Goal: Task Accomplishment & Management: Manage account settings

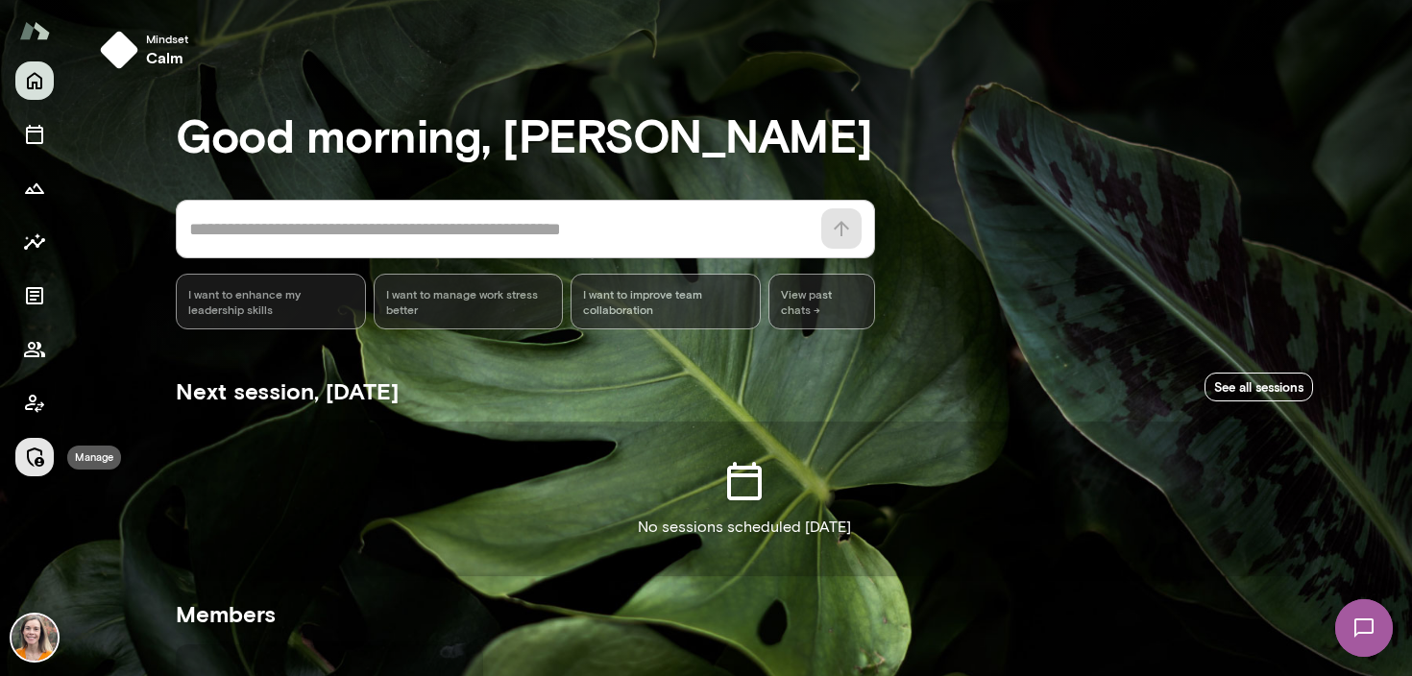
click at [32, 460] on icon "Manage" at bounding box center [34, 457] width 23 height 23
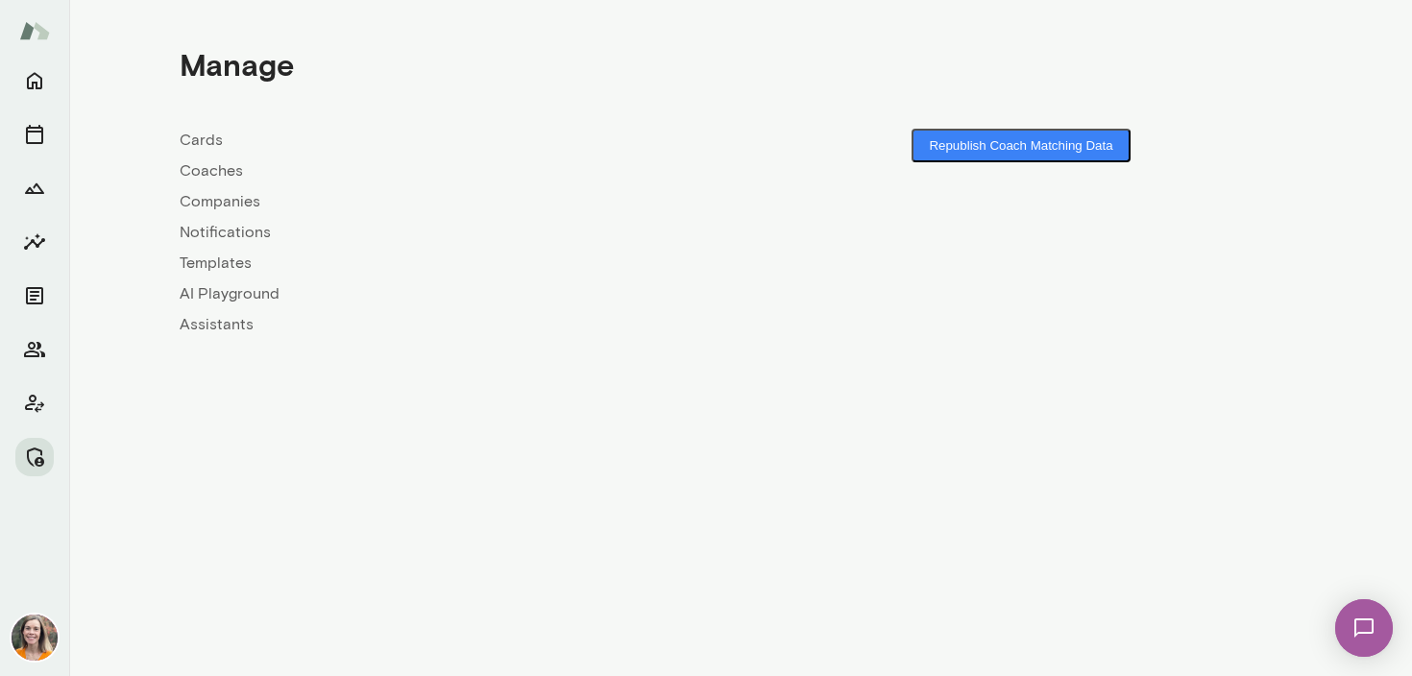
click at [199, 165] on link "Coaches" at bounding box center [460, 170] width 561 height 23
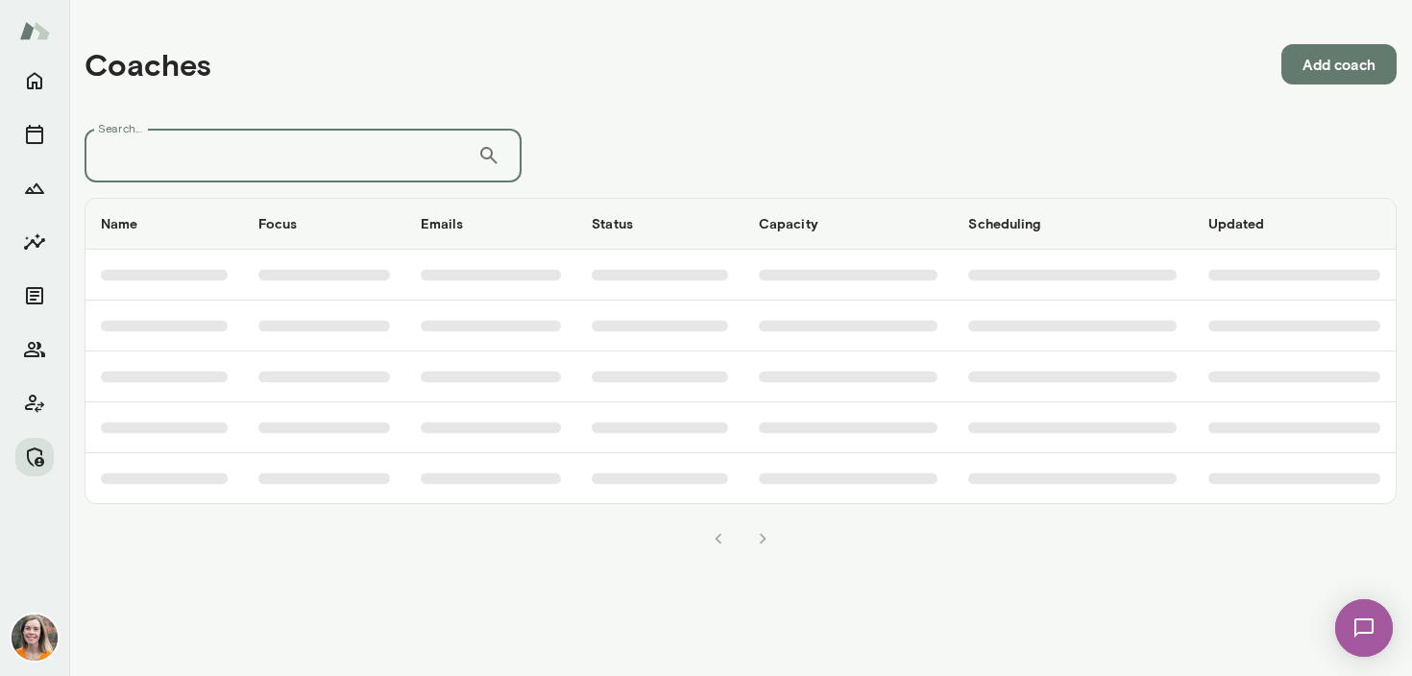
click at [212, 145] on input "Search..." at bounding box center [281, 156] width 393 height 54
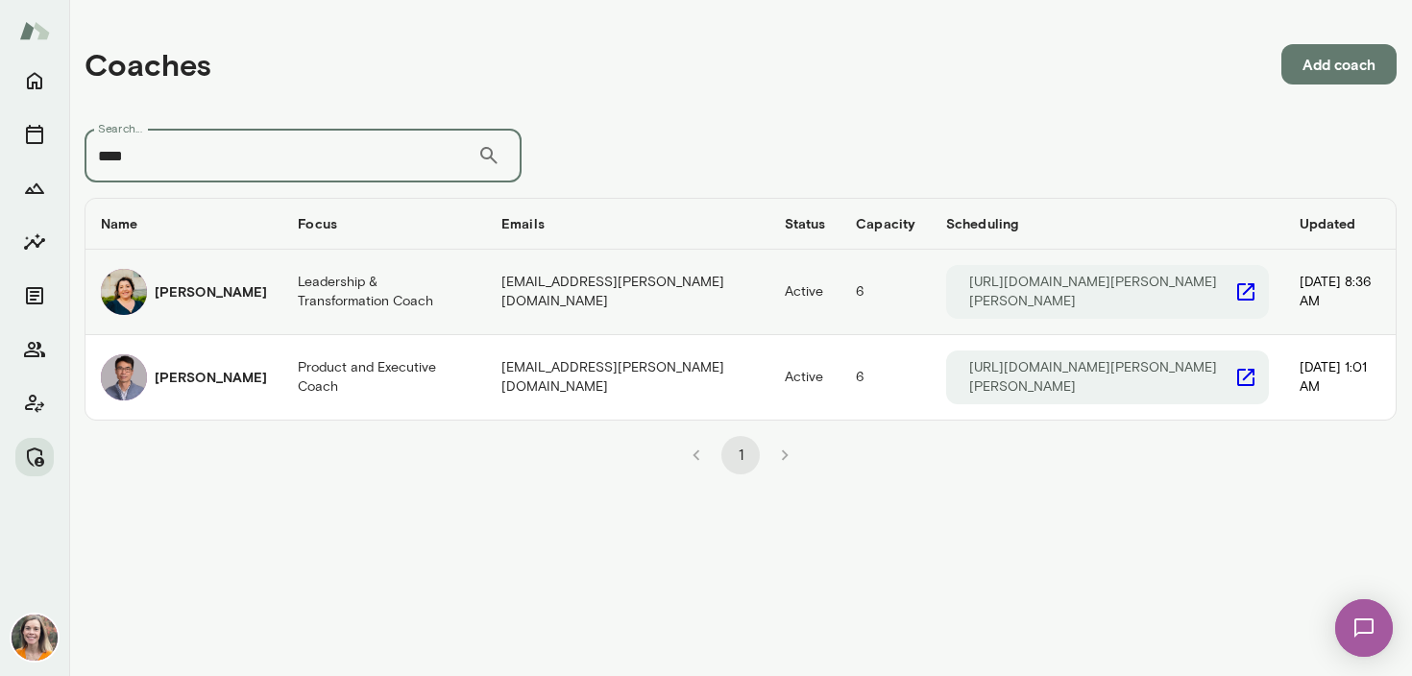
type input "****"
click at [229, 293] on h6 "[PERSON_NAME]" at bounding box center [211, 291] width 112 height 19
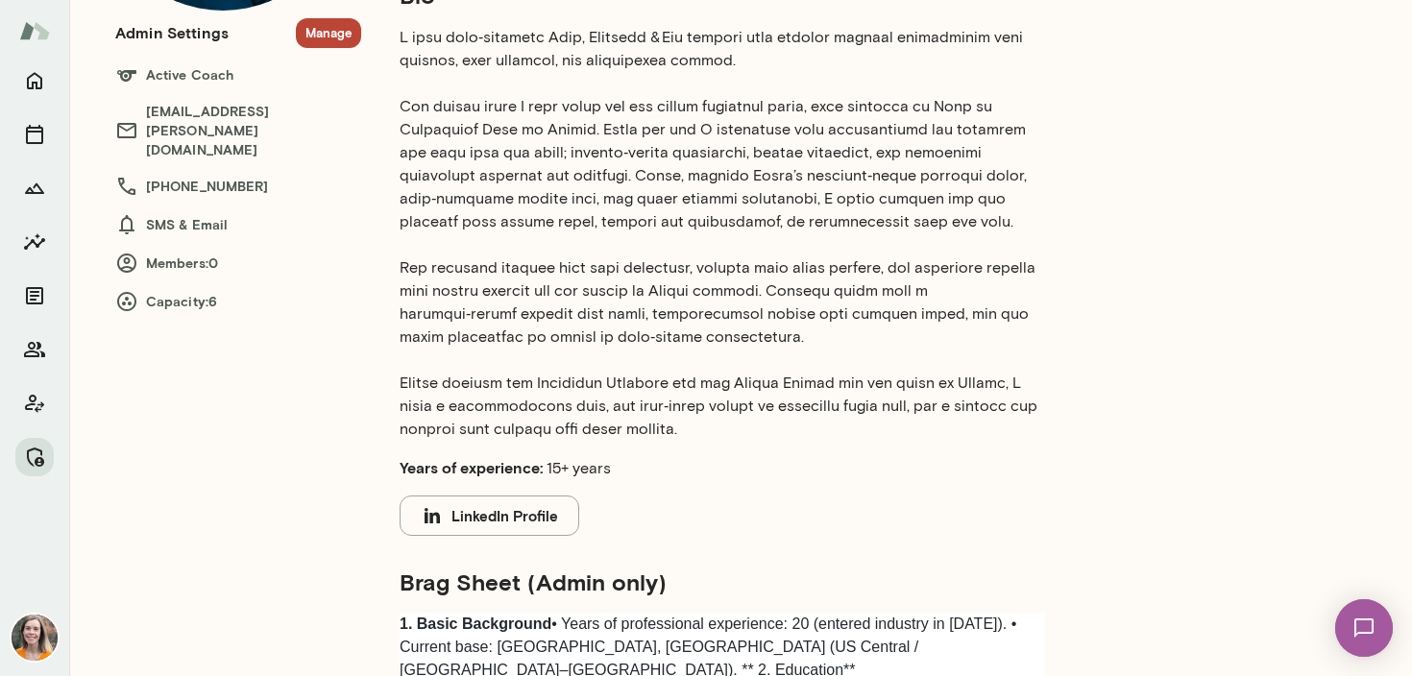
scroll to position [313, 0]
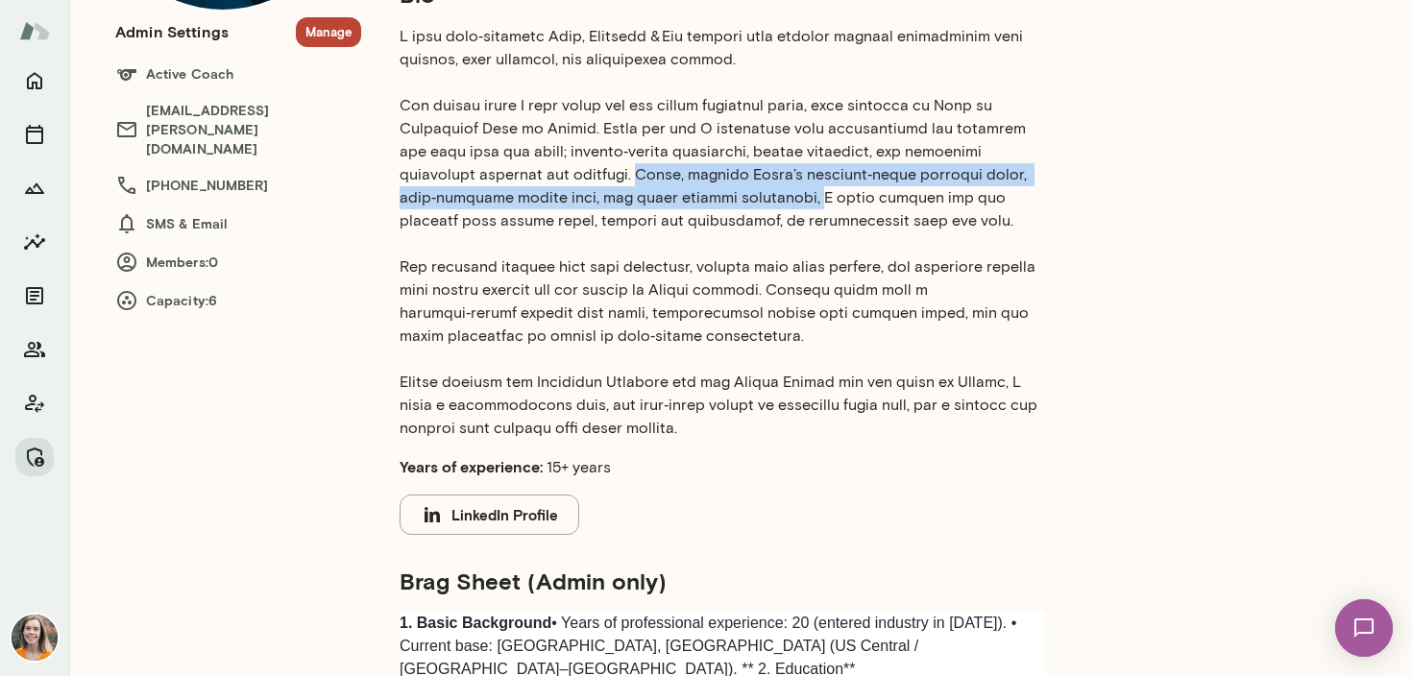
drag, startPoint x: 567, startPoint y: 171, endPoint x: 799, endPoint y: 205, distance: 234.9
click at [799, 205] on p at bounding box center [723, 232] width 646 height 415
copy p "[DATE], through [PERSON_NAME] evidence‑based coaching tools, yoga‑informed brea…"
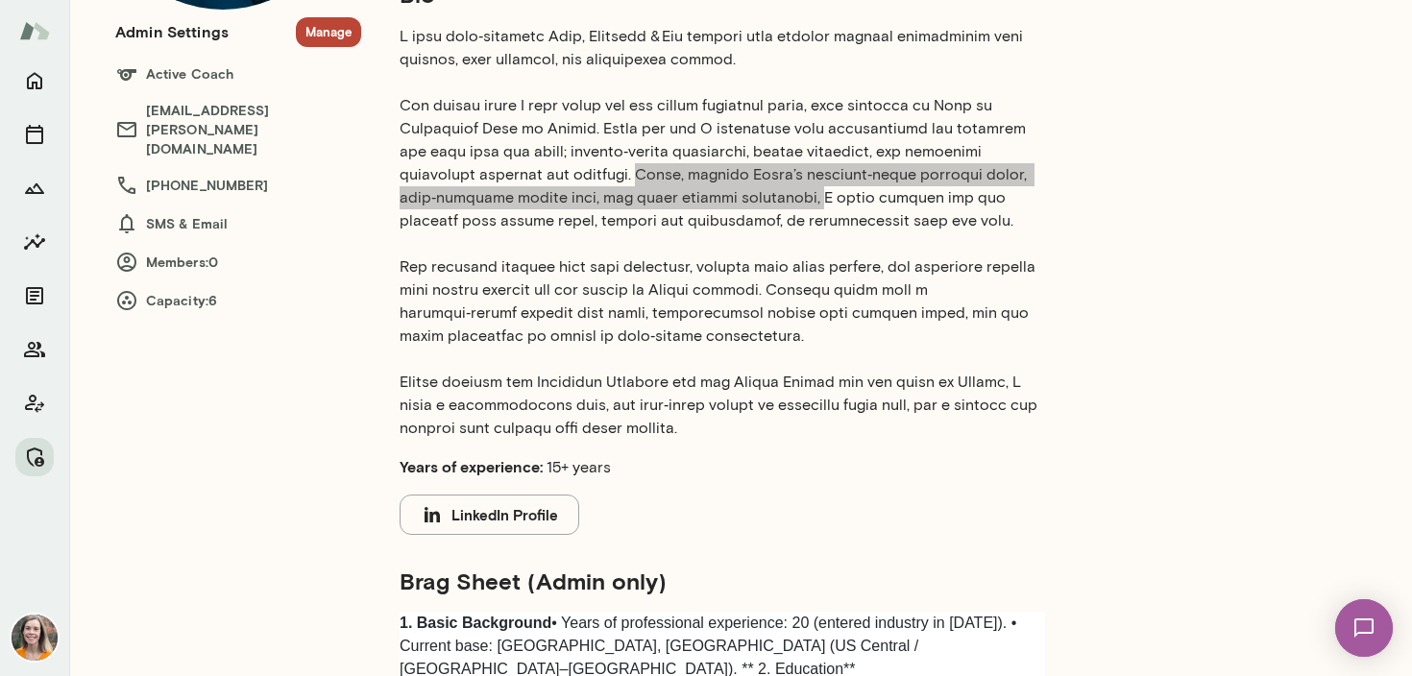
scroll to position [0, 0]
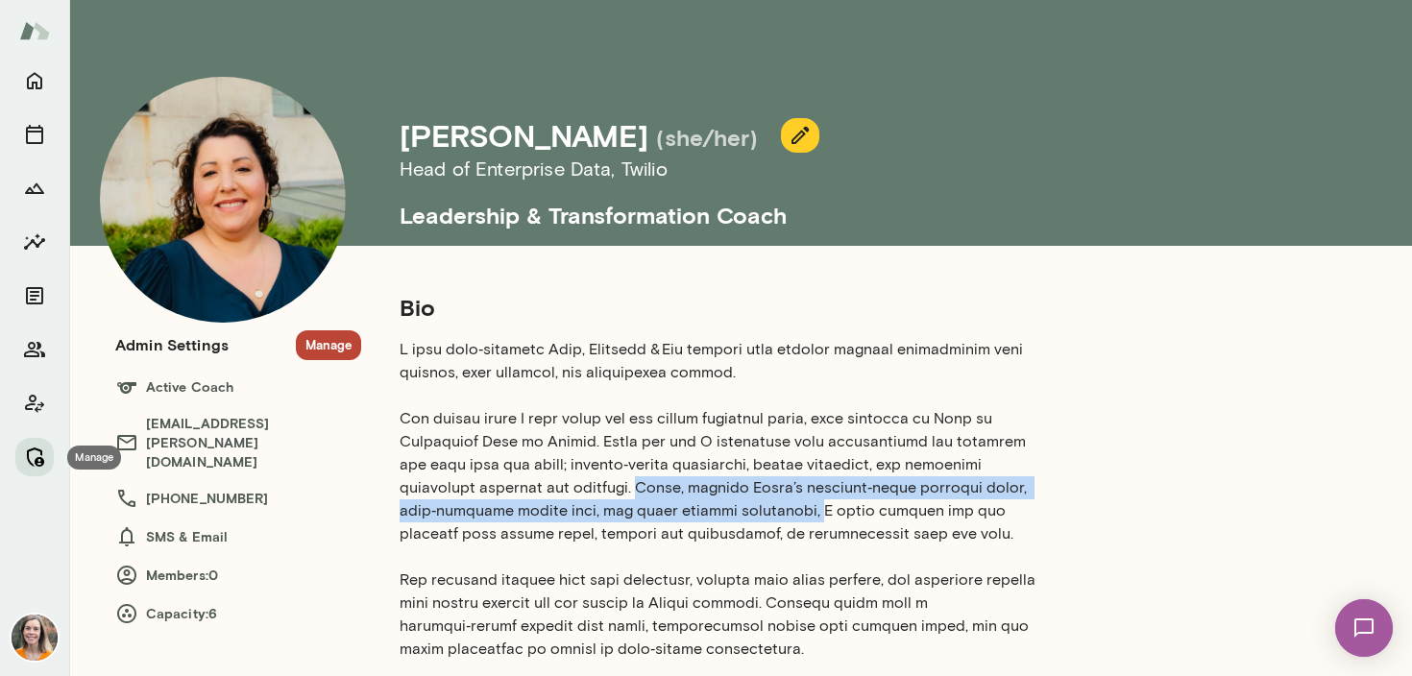
click at [44, 442] on button "Manage" at bounding box center [34, 457] width 38 height 38
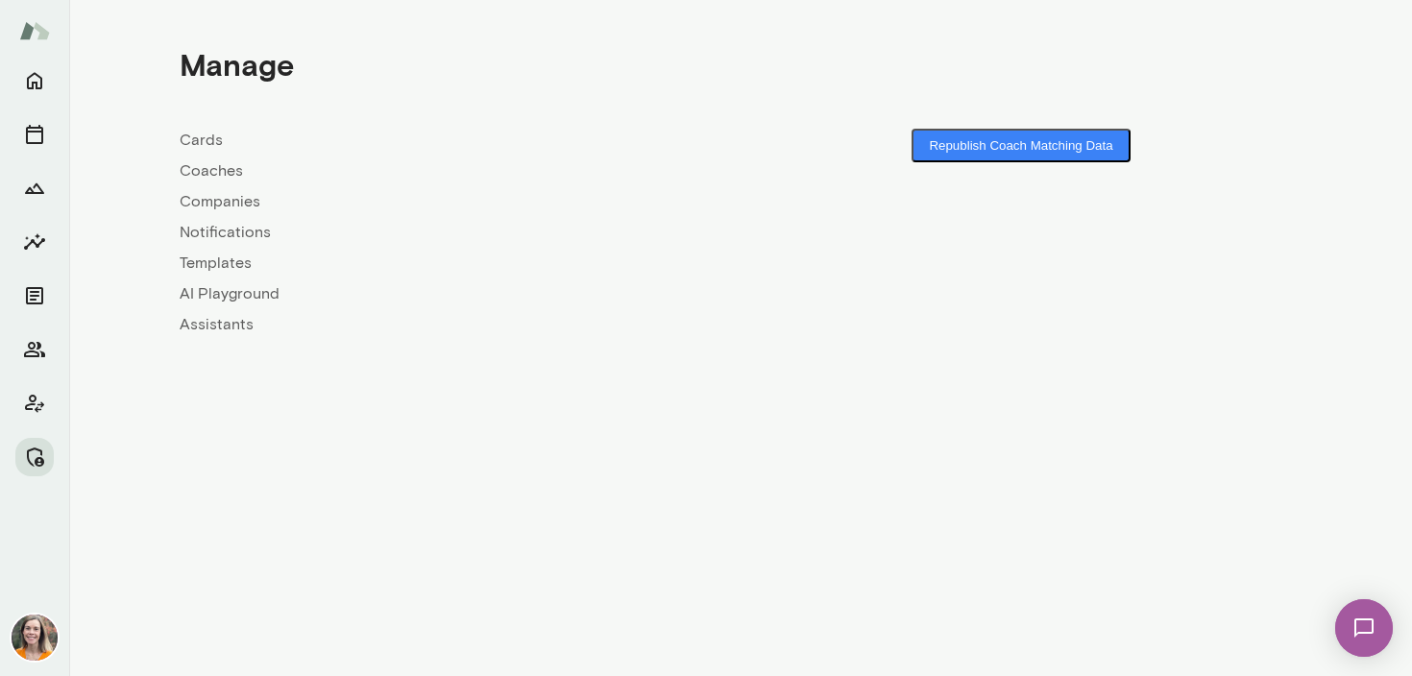
click at [211, 159] on link "Coaches" at bounding box center [460, 170] width 561 height 23
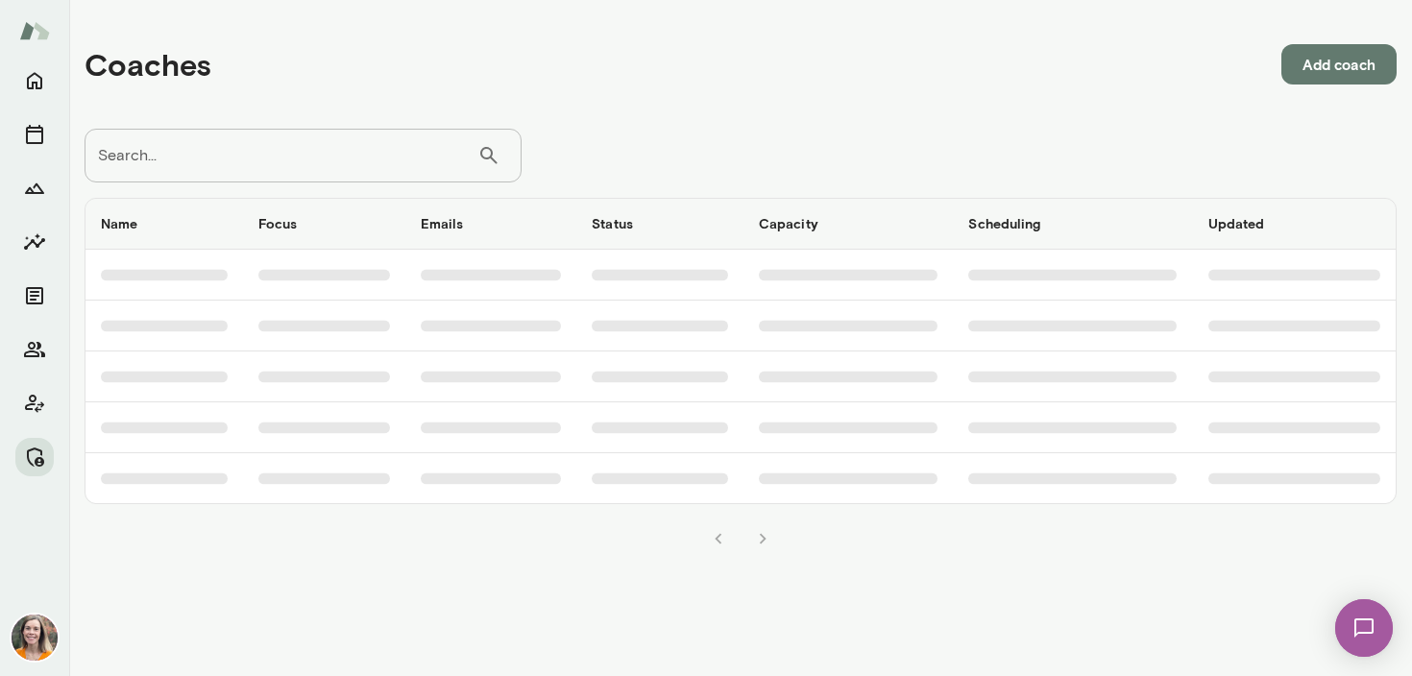
click at [240, 169] on input "Search..." at bounding box center [281, 156] width 393 height 54
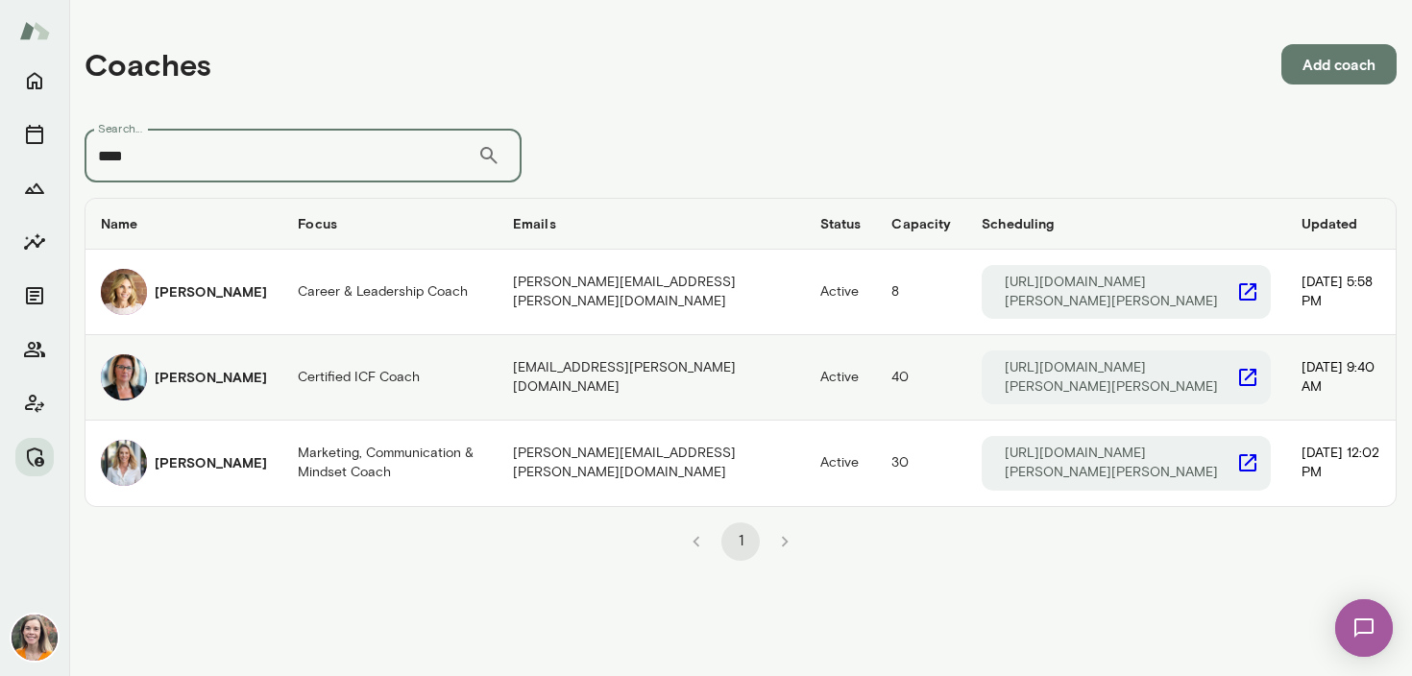
type input "****"
click at [423, 382] on td "Certified ICF Coach" at bounding box center [389, 377] width 215 height 85
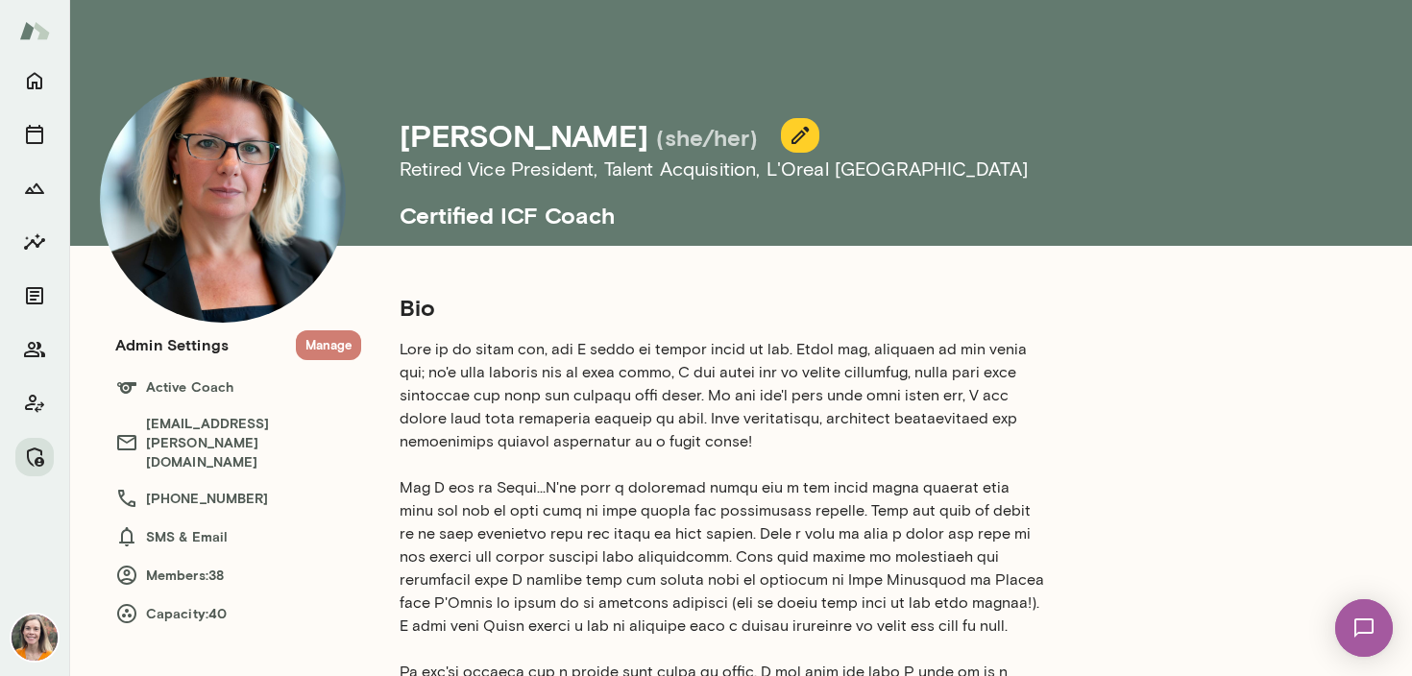
click at [327, 339] on button "Manage" at bounding box center [328, 345] width 65 height 30
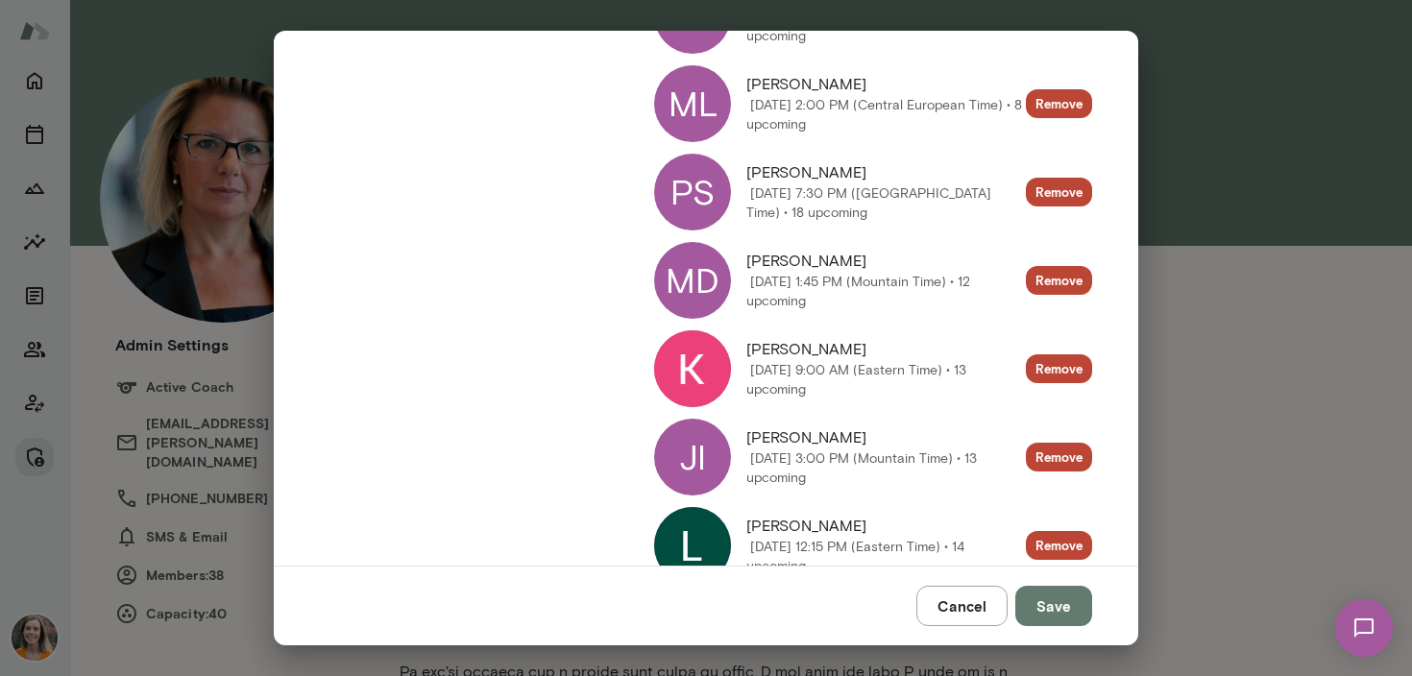
scroll to position [3166, 0]
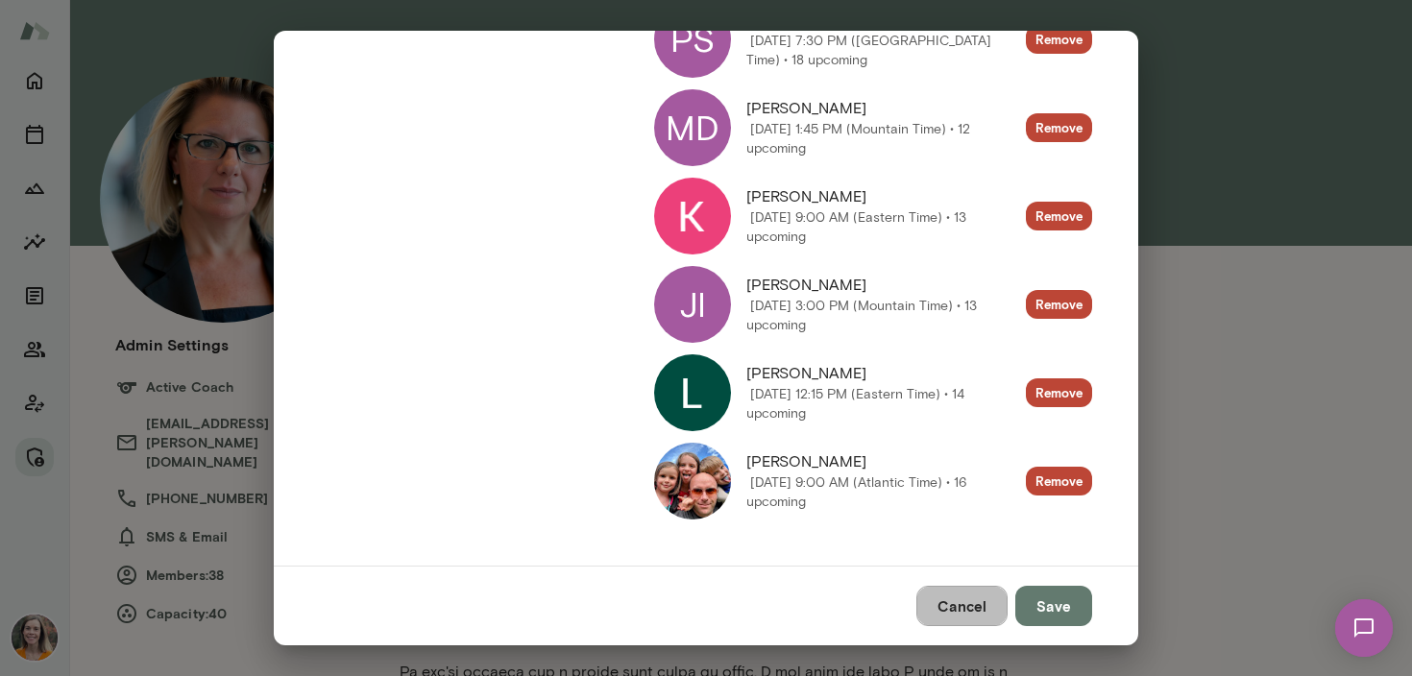
click at [958, 603] on button "Cancel" at bounding box center [961, 606] width 91 height 40
